Goal: Task Accomplishment & Management: Manage account settings

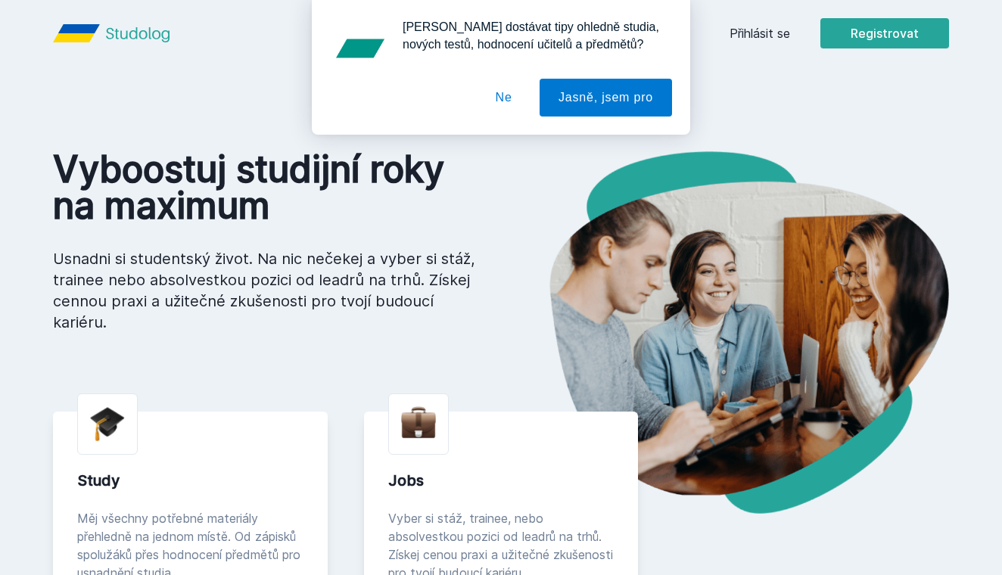
click at [760, 39] on div "[PERSON_NAME] dostávat tipy ohledně studia, nových testů, hodnocení učitelů a p…" at bounding box center [501, 67] width 1002 height 135
click at [496, 105] on button "Ne" at bounding box center [504, 98] width 54 height 38
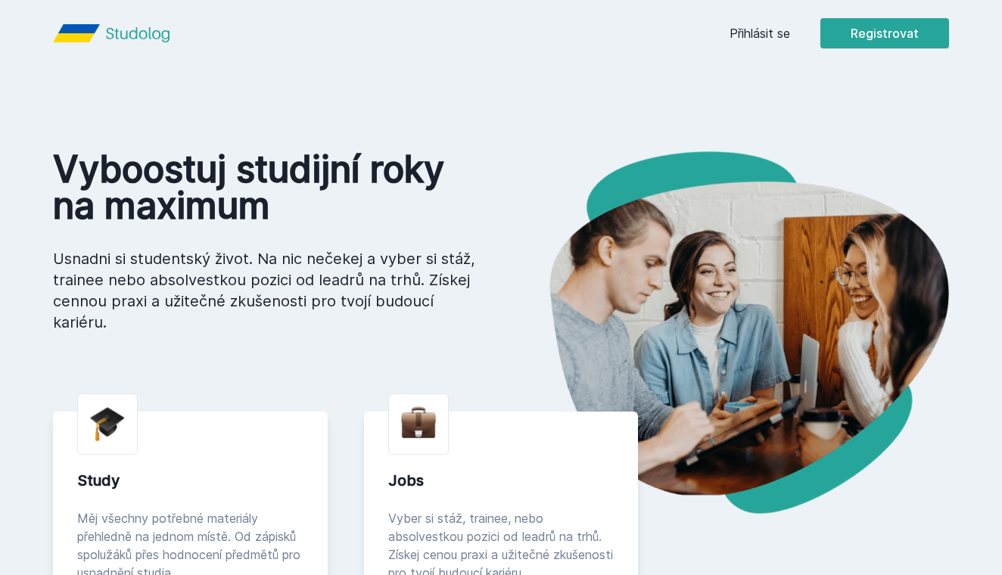
click at [766, 32] on link "Přihlásit se" at bounding box center [759, 33] width 61 height 18
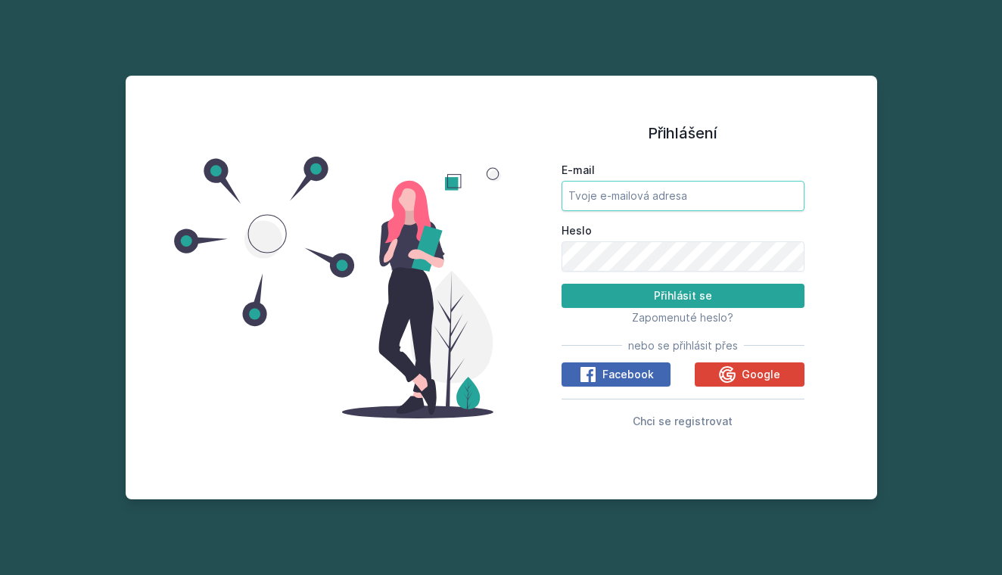
type input "[PERSON_NAME][EMAIL_ADDRESS][DOMAIN_NAME]"
click at [683, 295] on button "Přihlásit se" at bounding box center [682, 296] width 243 height 24
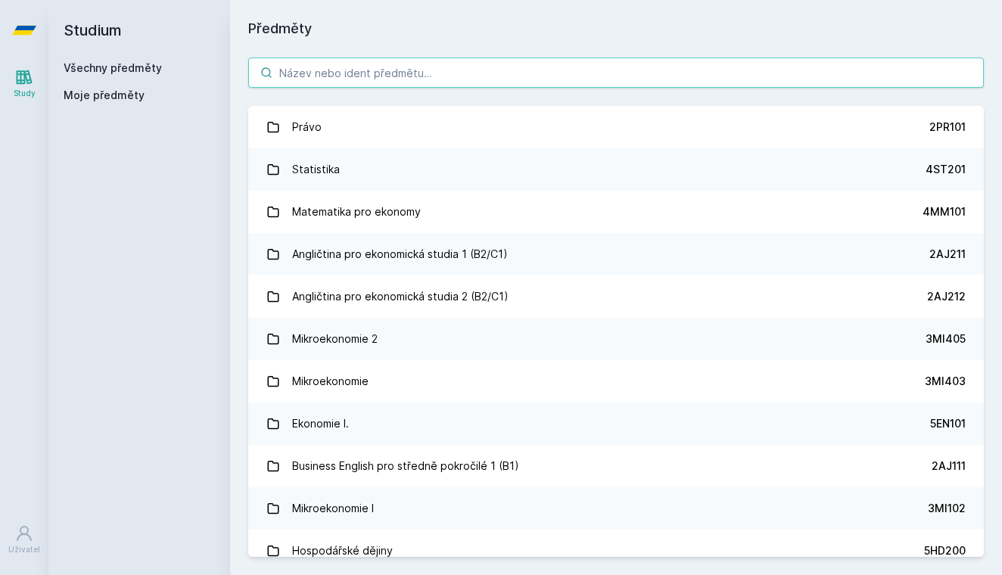
click at [449, 76] on input "search" at bounding box center [615, 73] width 735 height 30
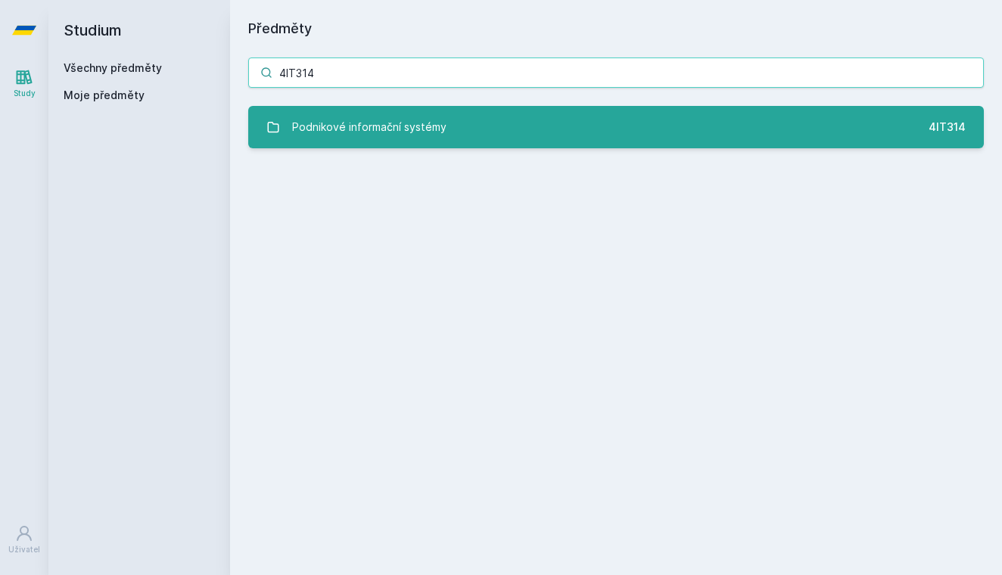
type input "4IT314"
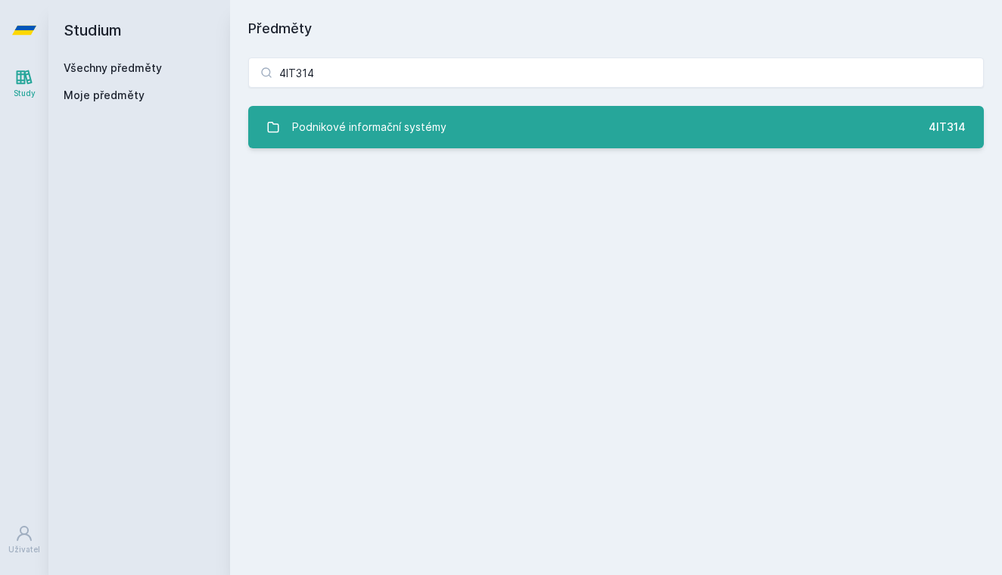
click at [390, 135] on div "Podnikové informační systémy" at bounding box center [369, 127] width 154 height 30
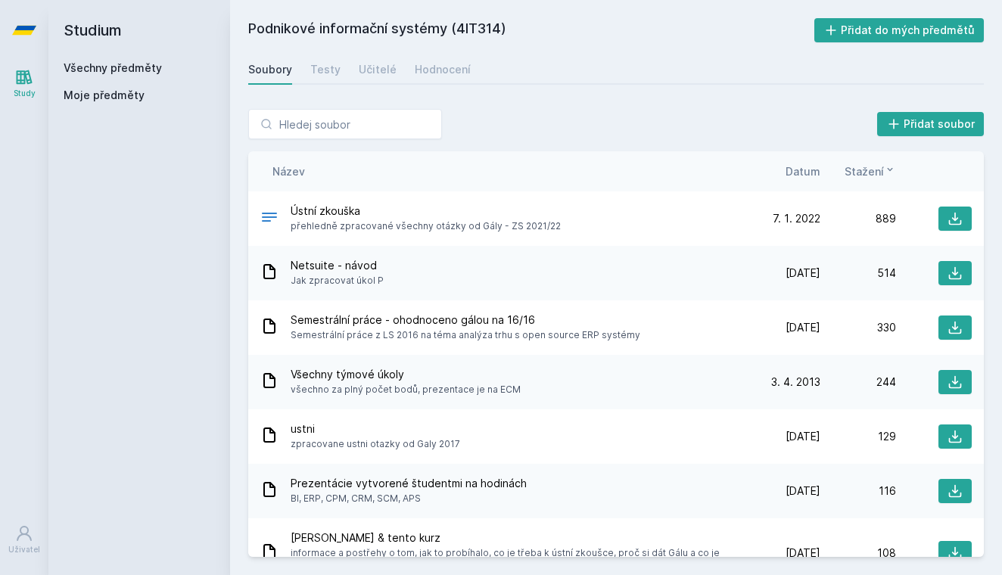
click at [803, 168] on span "Datum" at bounding box center [802, 171] width 35 height 16
